Goal: Task Accomplishment & Management: Manage account settings

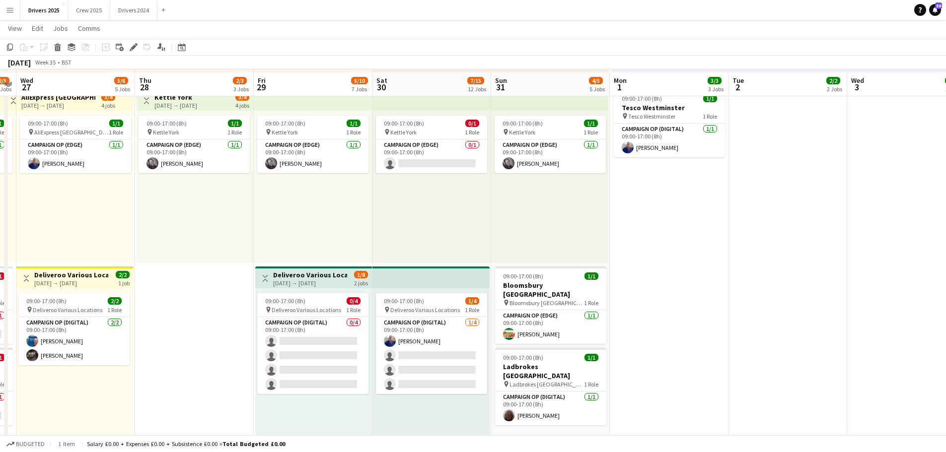
scroll to position [481, 0]
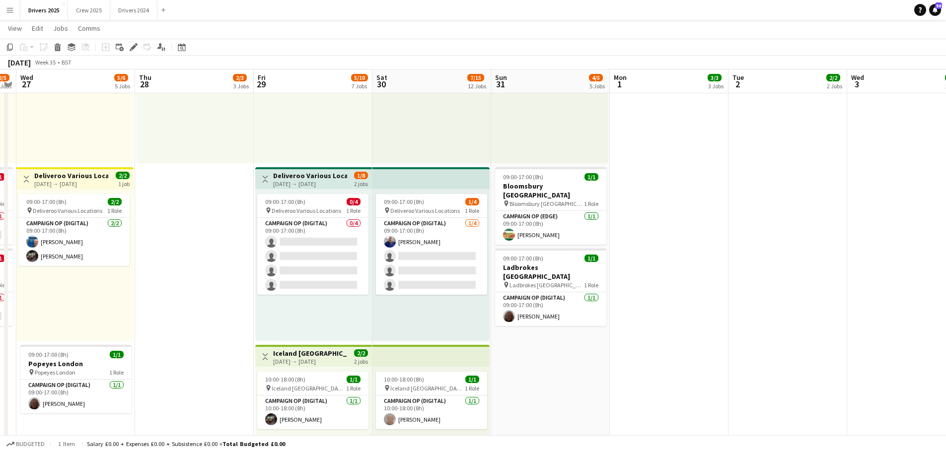
click at [298, 181] on div "[DATE] → [DATE]" at bounding box center [310, 183] width 74 height 7
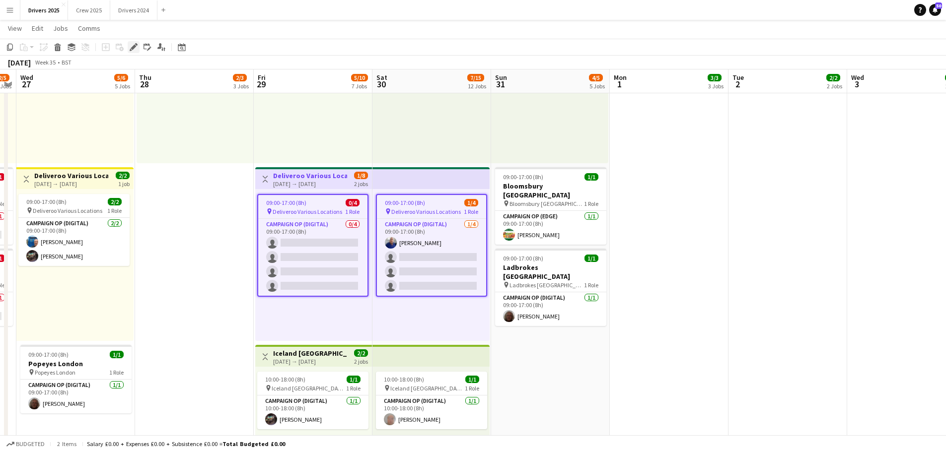
click at [134, 48] on icon at bounding box center [133, 47] width 5 height 5
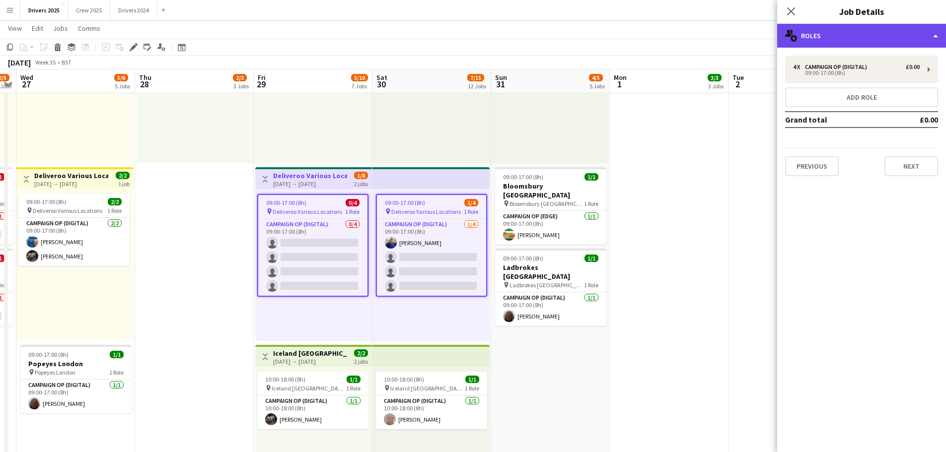
click at [878, 38] on div "multiple-users-add Roles" at bounding box center [861, 36] width 169 height 24
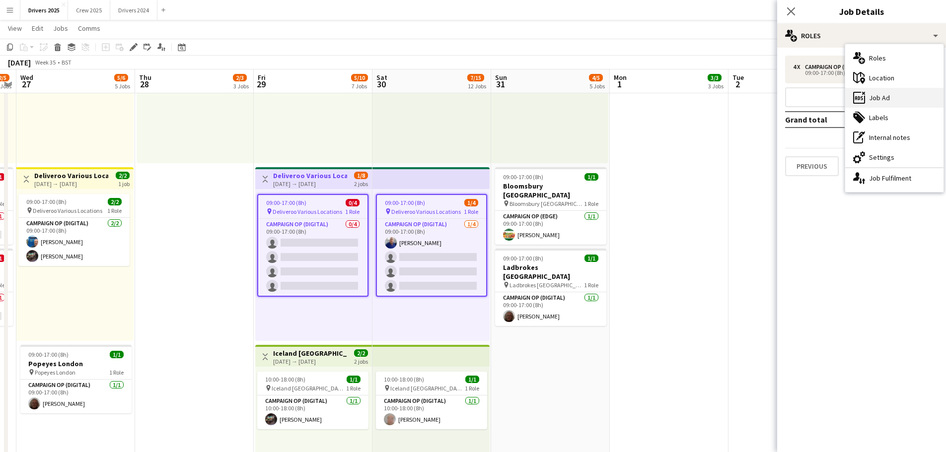
click at [891, 100] on div "ads-window Job Ad" at bounding box center [894, 98] width 98 height 20
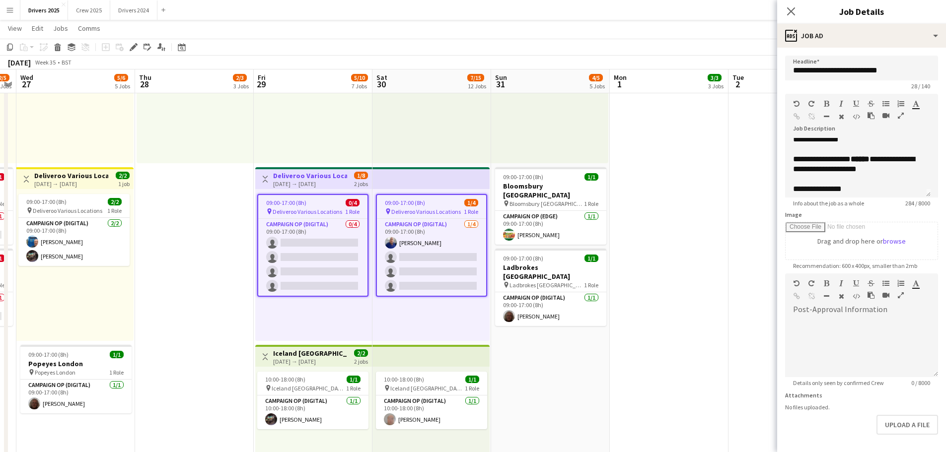
scroll to position [0, 0]
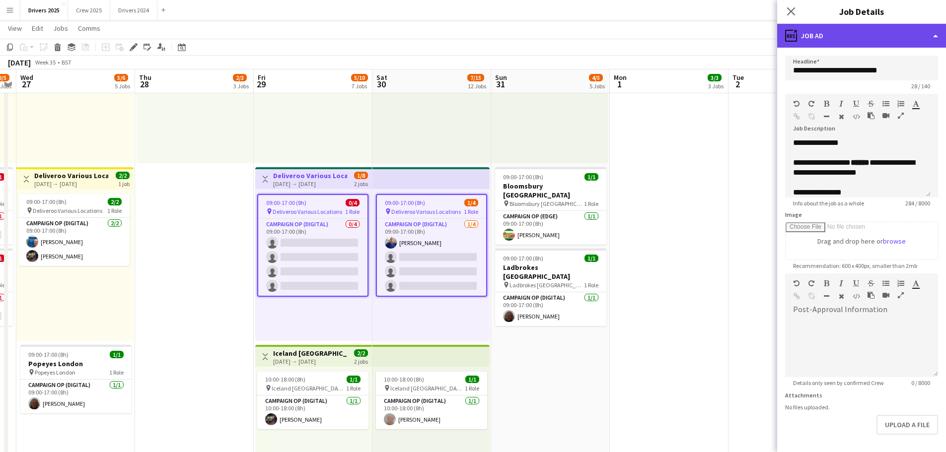
click at [902, 28] on div "ads-window Job Ad" at bounding box center [861, 36] width 169 height 24
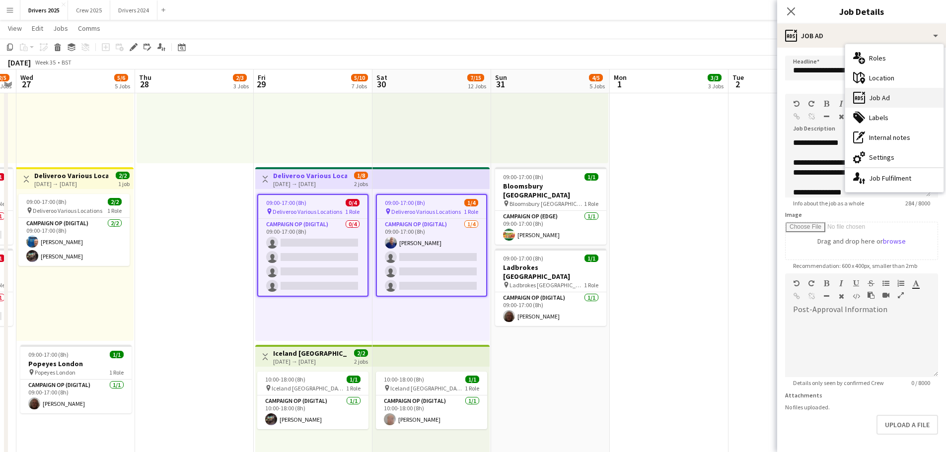
click at [899, 98] on div "ads-window Job Ad" at bounding box center [894, 98] width 98 height 20
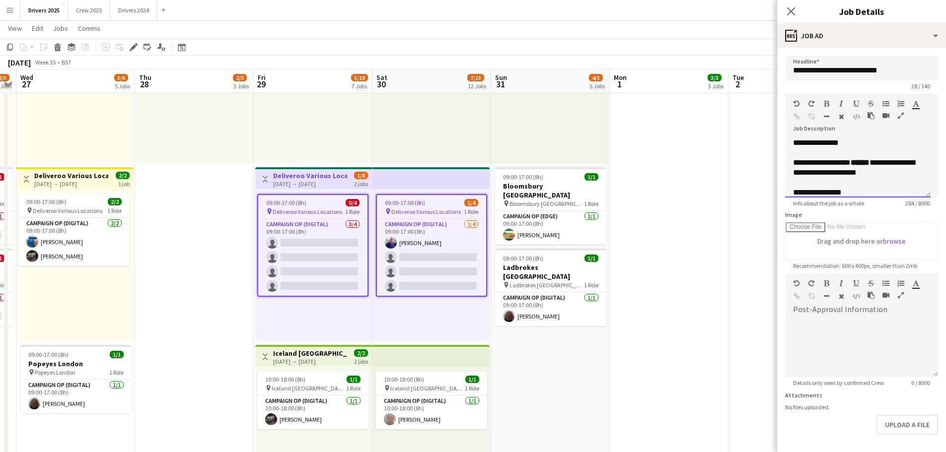
click at [862, 193] on div "**********" at bounding box center [854, 193] width 122 height 10
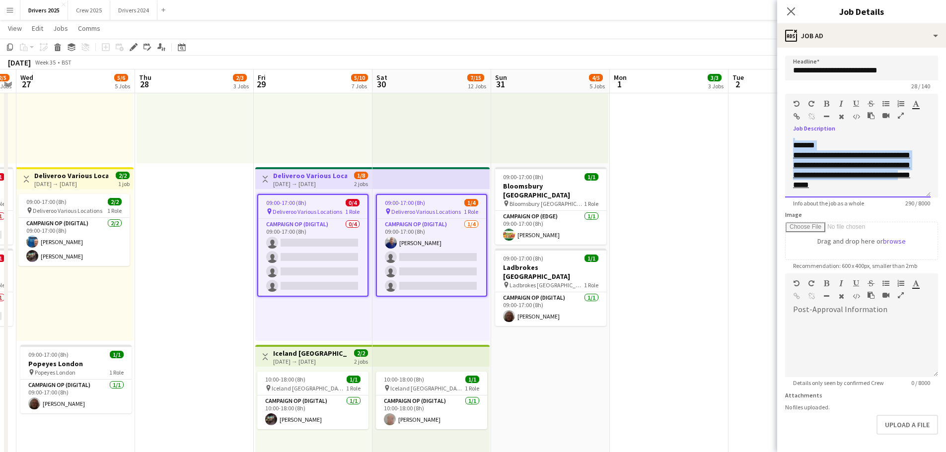
scroll to position [117, 0]
drag, startPoint x: 879, startPoint y: 193, endPoint x: 864, endPoint y: 188, distance: 15.5
click at [863, 191] on div "**********" at bounding box center [857, 168] width 145 height 60
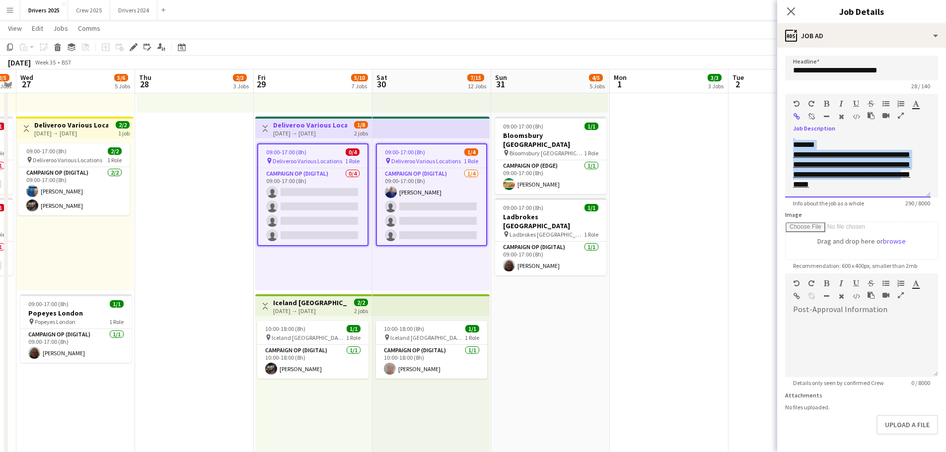
scroll to position [39, 0]
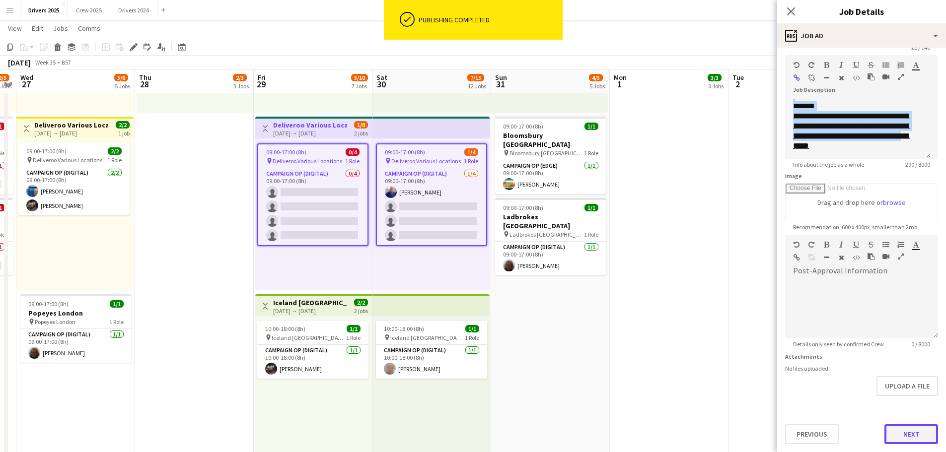
click at [913, 435] on button "Next" at bounding box center [911, 434] width 54 height 20
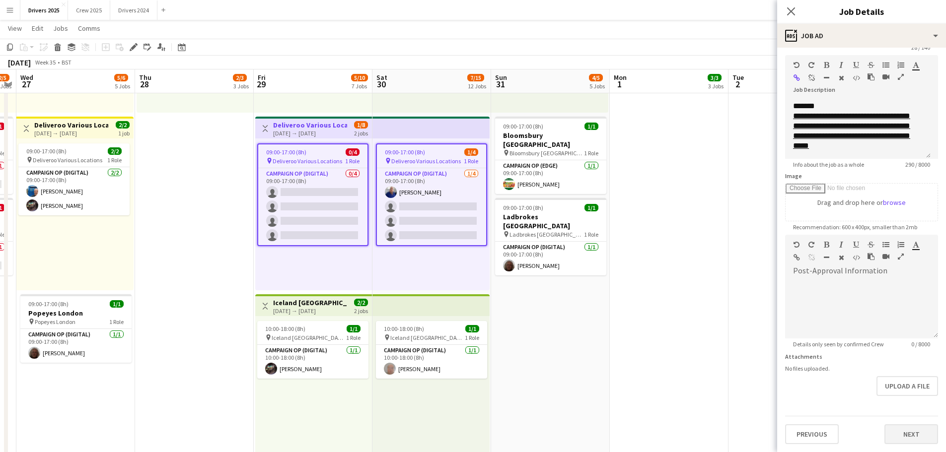
scroll to position [0, 0]
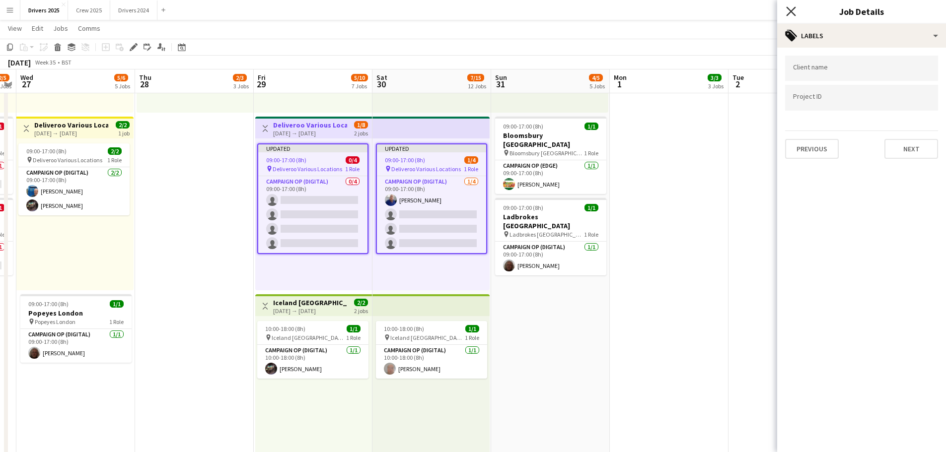
click at [795, 8] on icon "Close pop-in" at bounding box center [790, 10] width 9 height 9
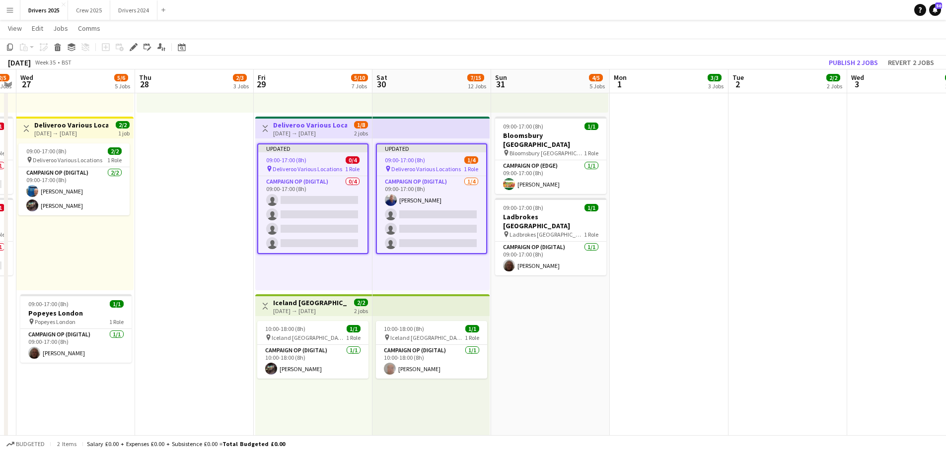
click at [330, 130] on div "[DATE] → [DATE]" at bounding box center [310, 133] width 74 height 7
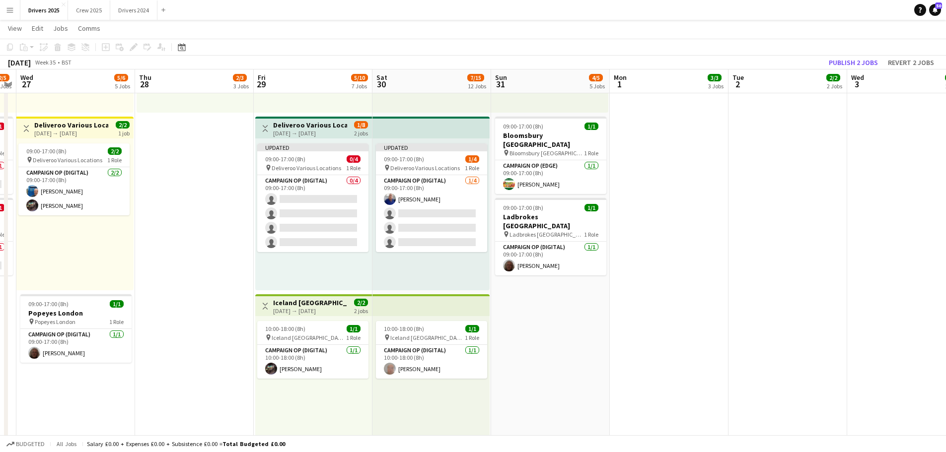
click at [330, 130] on div "[DATE] → [DATE]" at bounding box center [310, 133] width 74 height 7
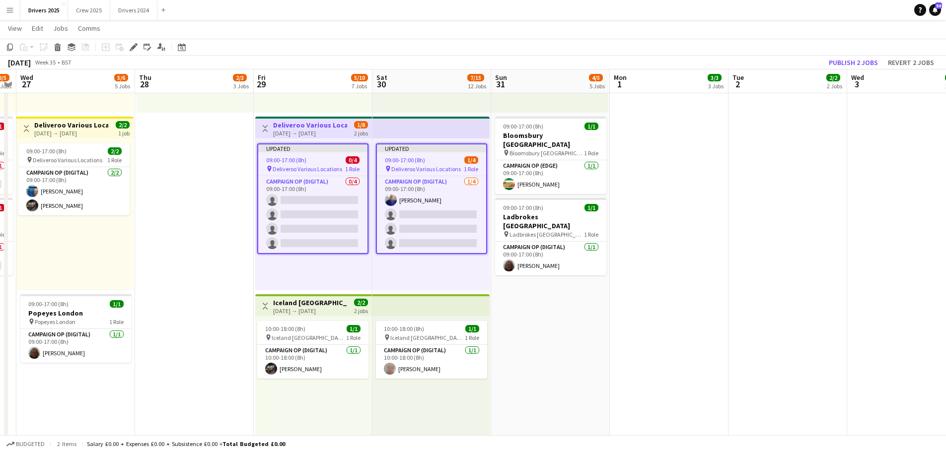
drag, startPoint x: 312, startPoint y: 203, endPoint x: 435, endPoint y: 166, distance: 128.0
click at [313, 203] on app-card-role "Campaign Op (Digital) 0/4 09:00-17:00 (8h) single-neutral-actions single-neutra…" at bounding box center [312, 214] width 109 height 77
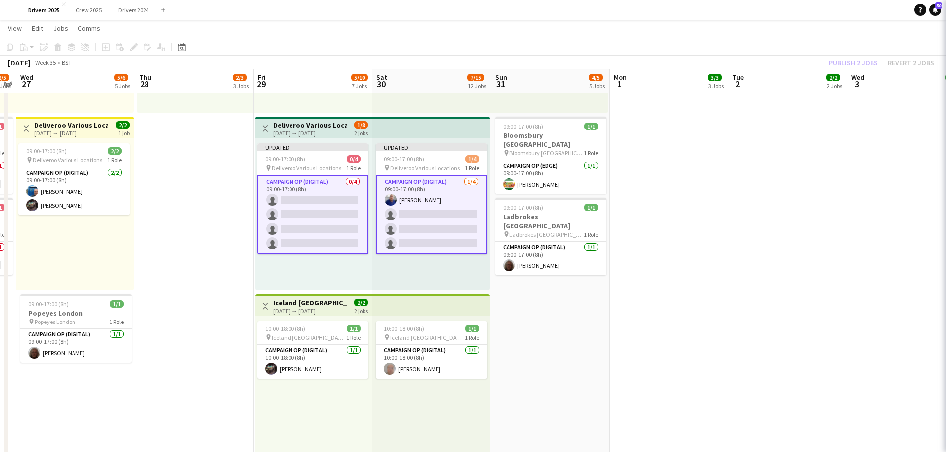
scroll to position [0, 339]
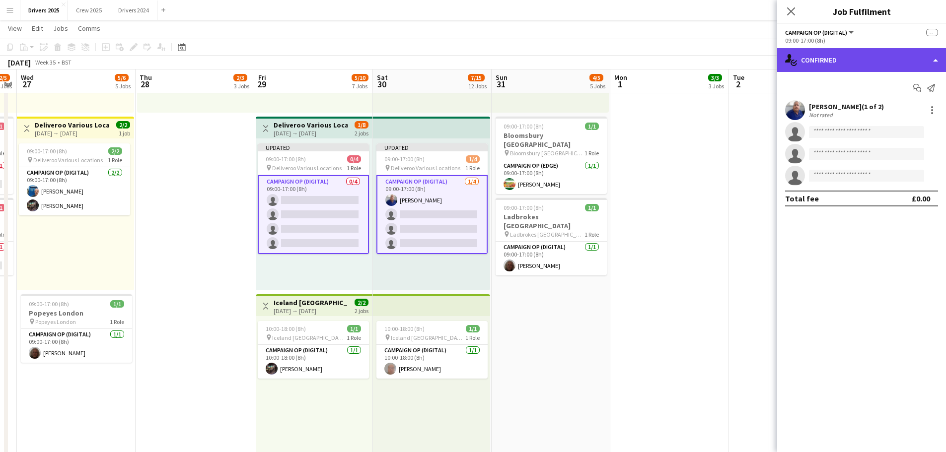
click at [823, 55] on div "single-neutral-actions-check-2 Confirmed" at bounding box center [861, 60] width 169 height 24
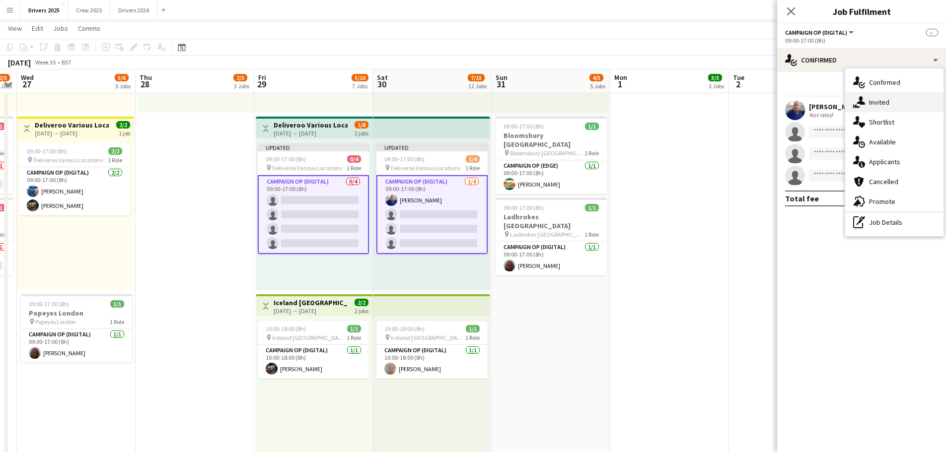
click at [888, 97] on div "single-neutral-actions-share-1 Invited" at bounding box center [894, 102] width 98 height 20
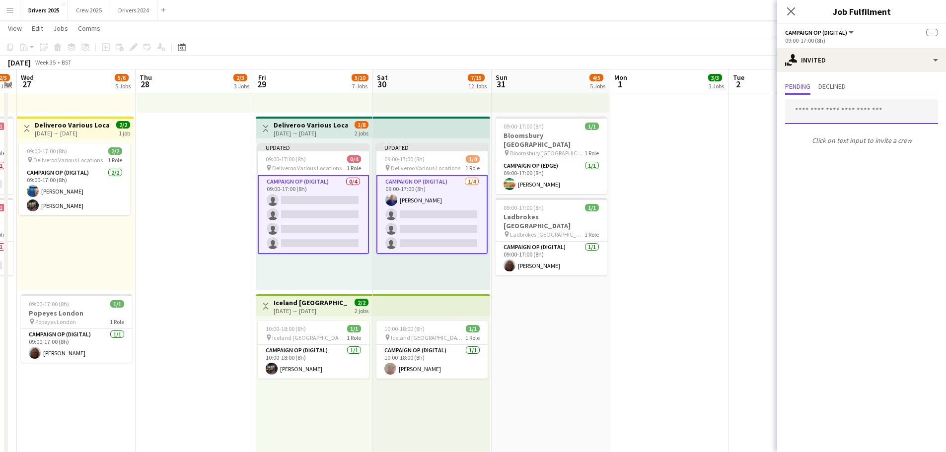
click at [831, 114] on input "text" at bounding box center [861, 111] width 153 height 25
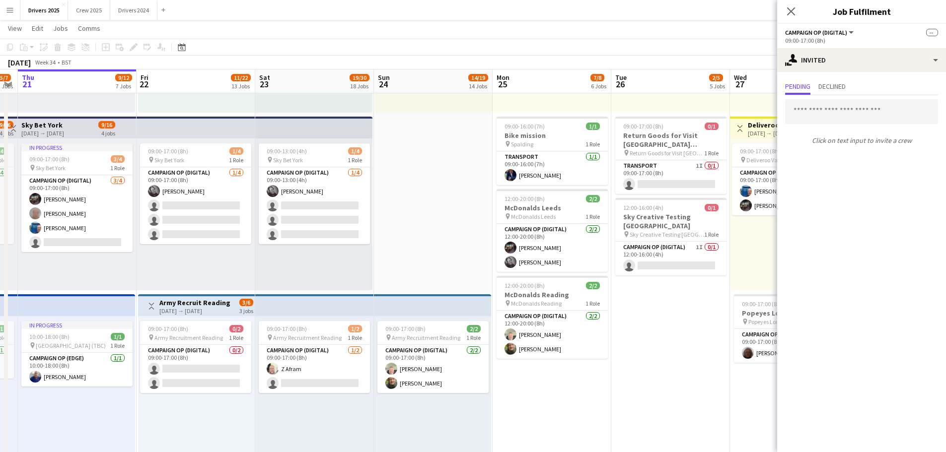
drag, startPoint x: 174, startPoint y: 193, endPoint x: 840, endPoint y: 205, distance: 665.9
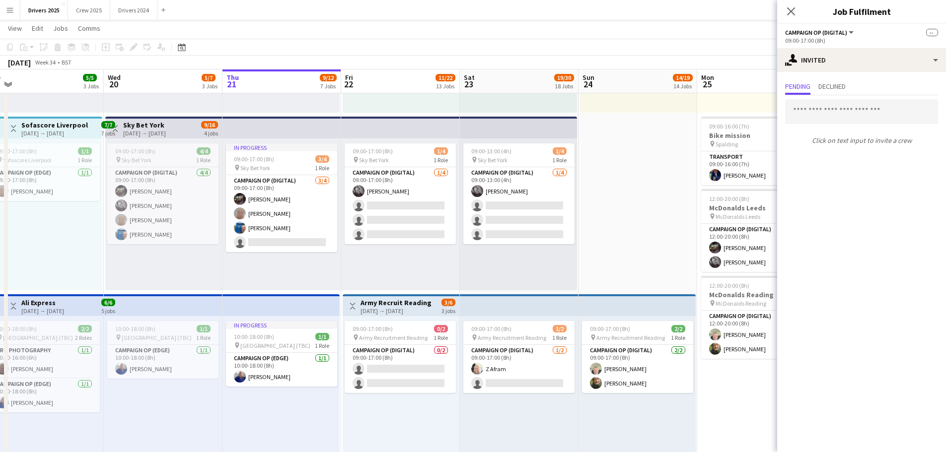
scroll to position [0, 235]
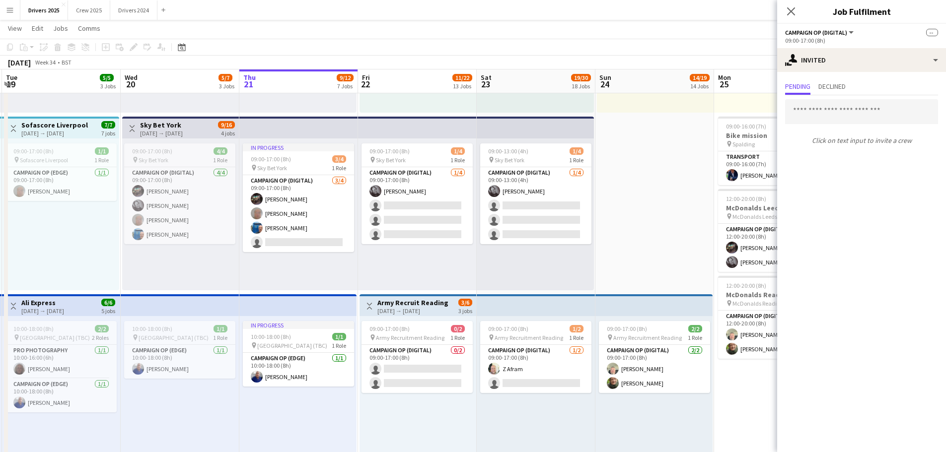
drag, startPoint x: 211, startPoint y: 216, endPoint x: 670, endPoint y: 204, distance: 458.9
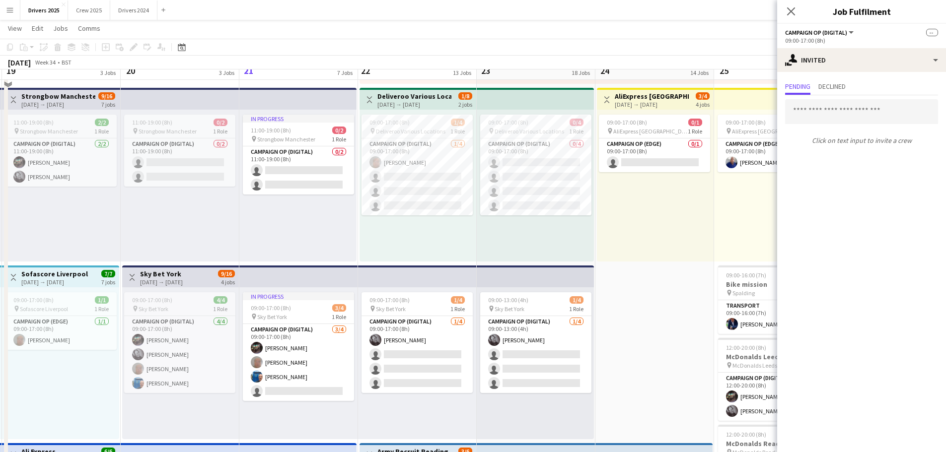
scroll to position [333, 0]
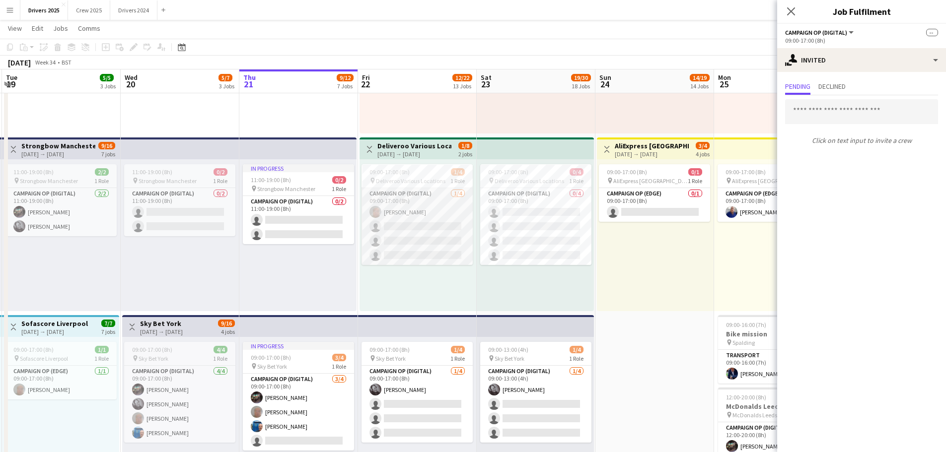
click at [430, 224] on app-card-role "Campaign Op (Digital) [DATE] 09:00-17:00 (8h) [PERSON_NAME] single-neutral-acti…" at bounding box center [416, 226] width 111 height 77
